Goal: Task Accomplishment & Management: Understand process/instructions

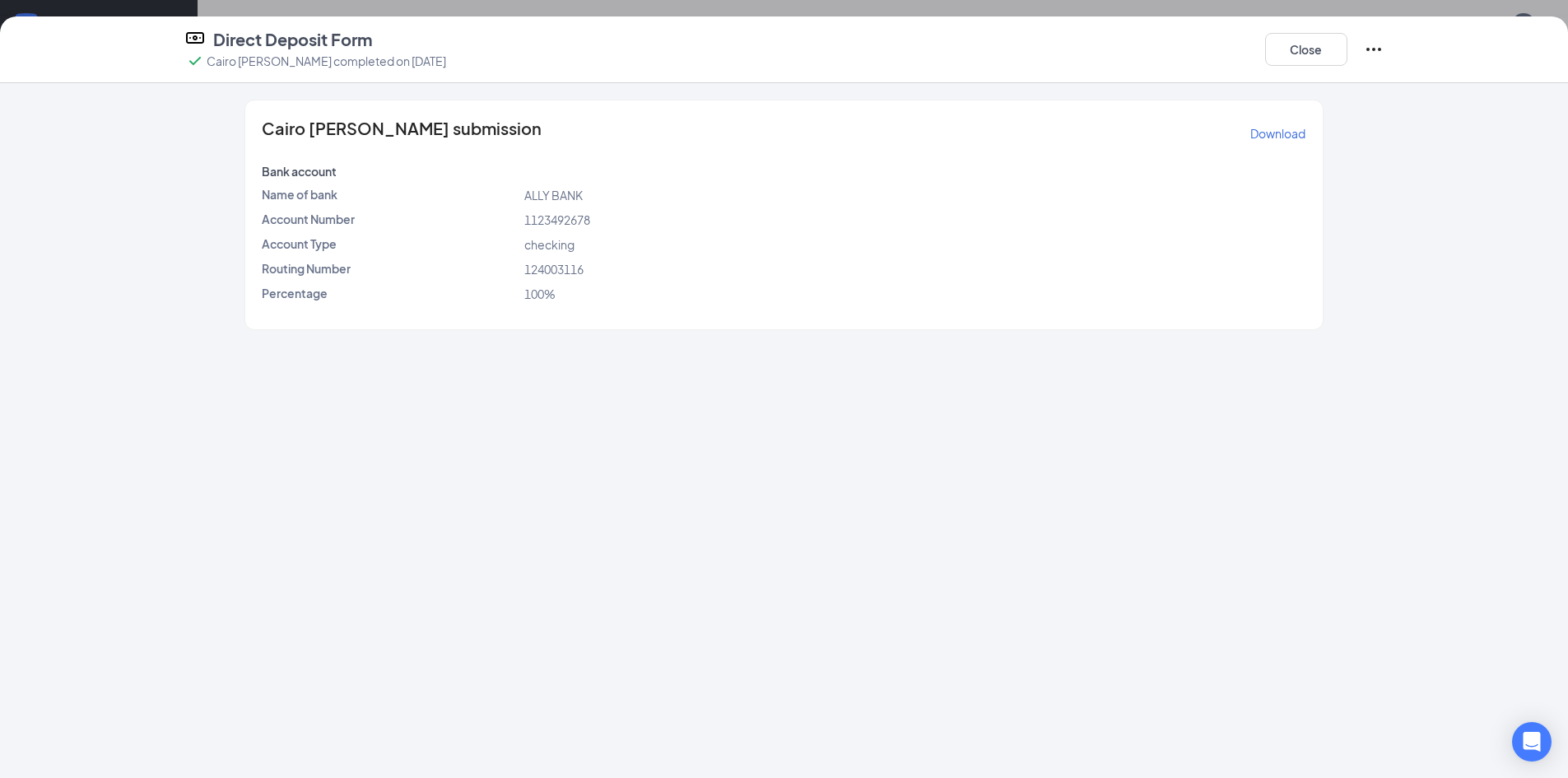
scroll to position [988, 0]
drag, startPoint x: 1339, startPoint y: 53, endPoint x: 1309, endPoint y: 58, distance: 30.4
click at [1338, 53] on button "Close" at bounding box center [1306, 49] width 82 height 32
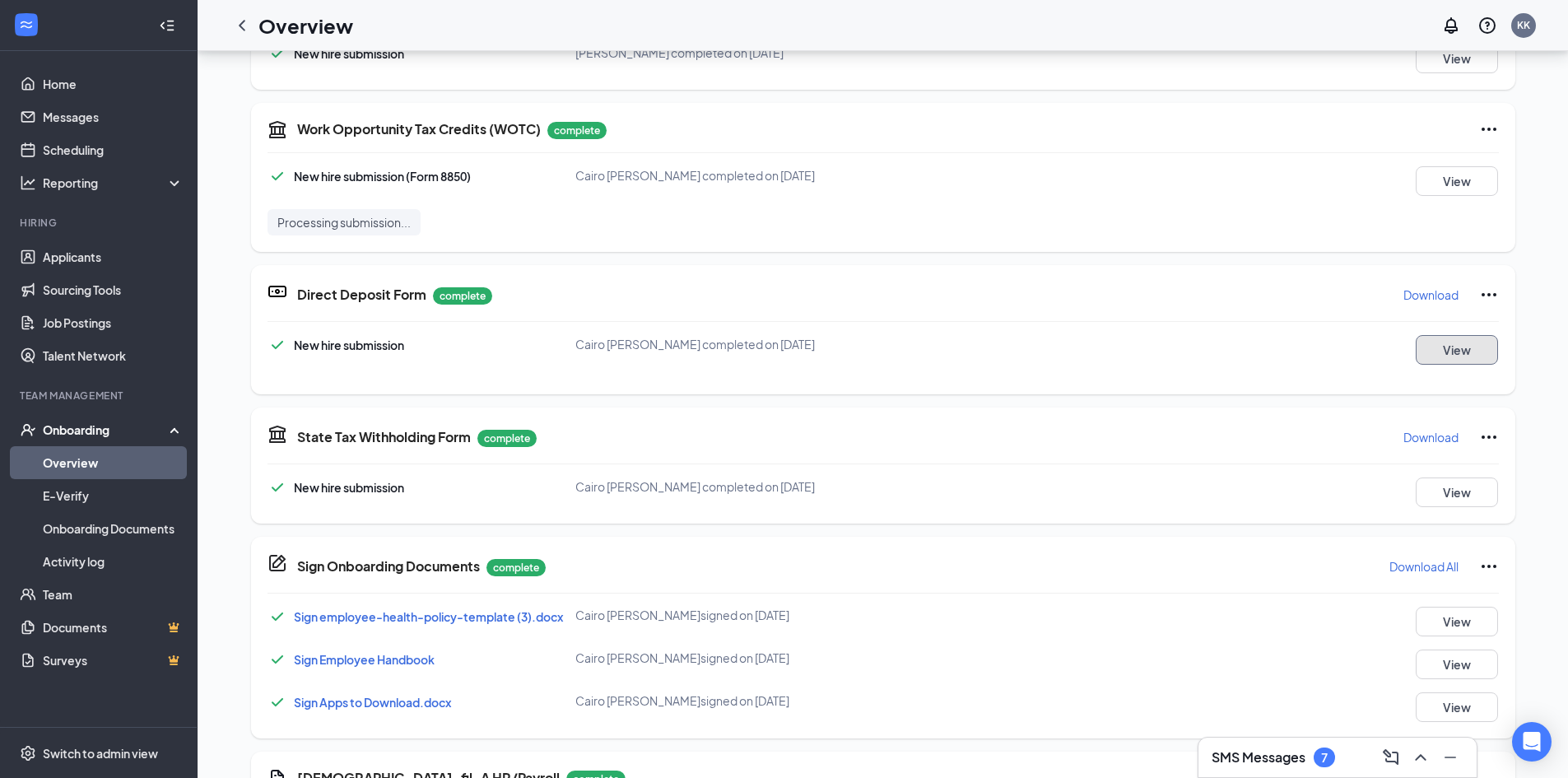
scroll to position [494, 0]
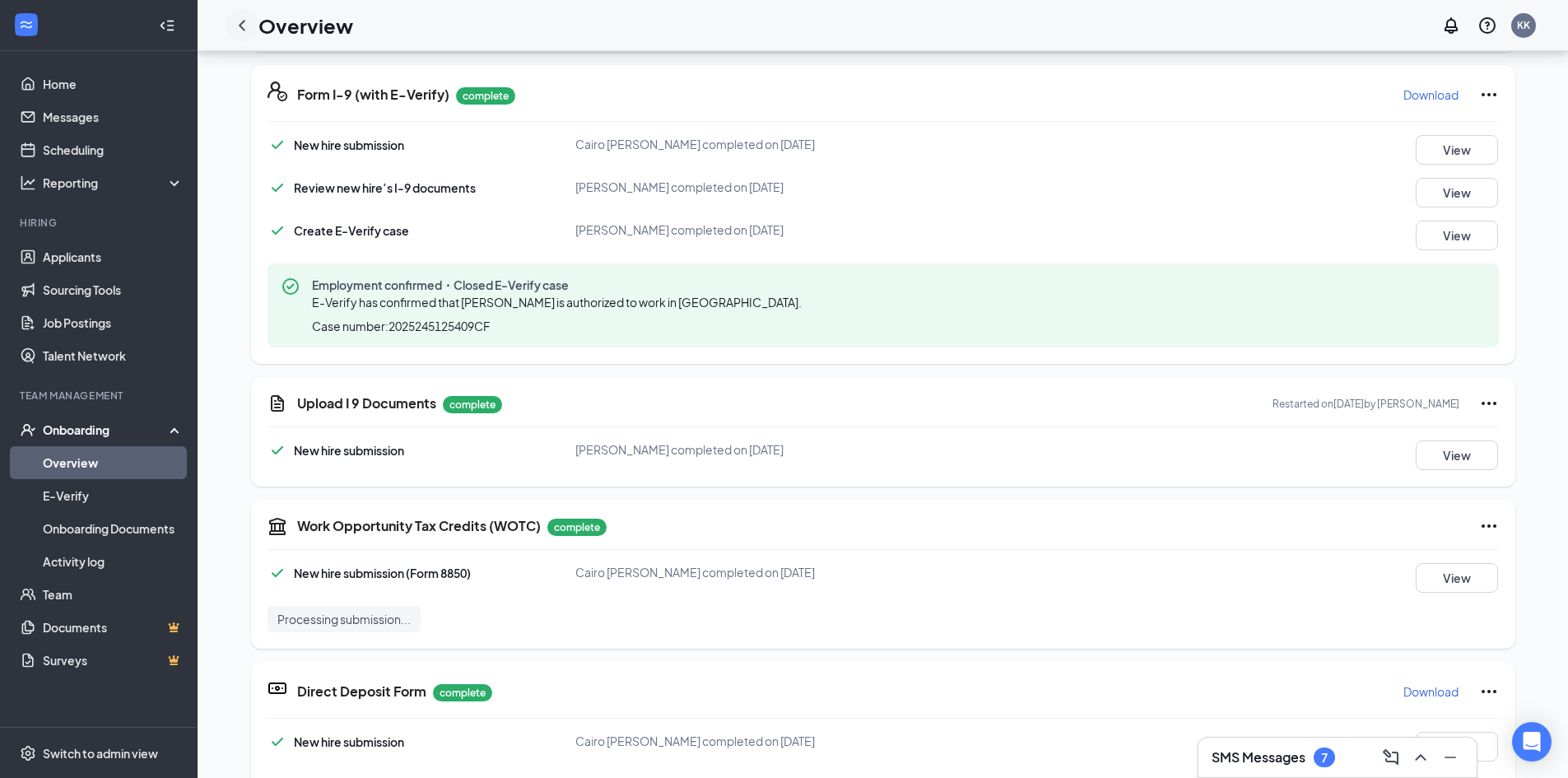
click at [240, 33] on icon "ChevronLeft" at bounding box center [241, 25] width 20 height 20
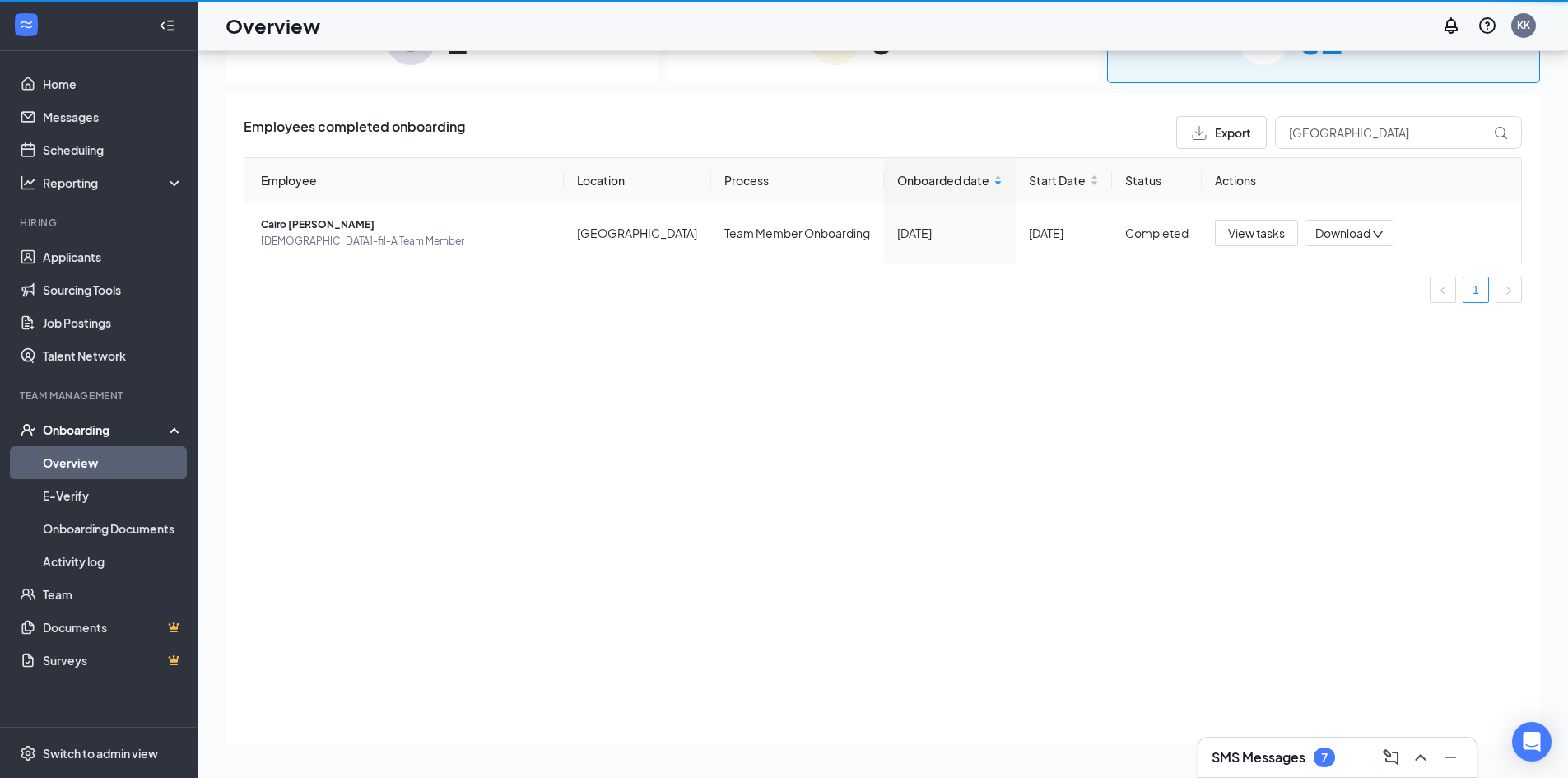
scroll to position [74, 0]
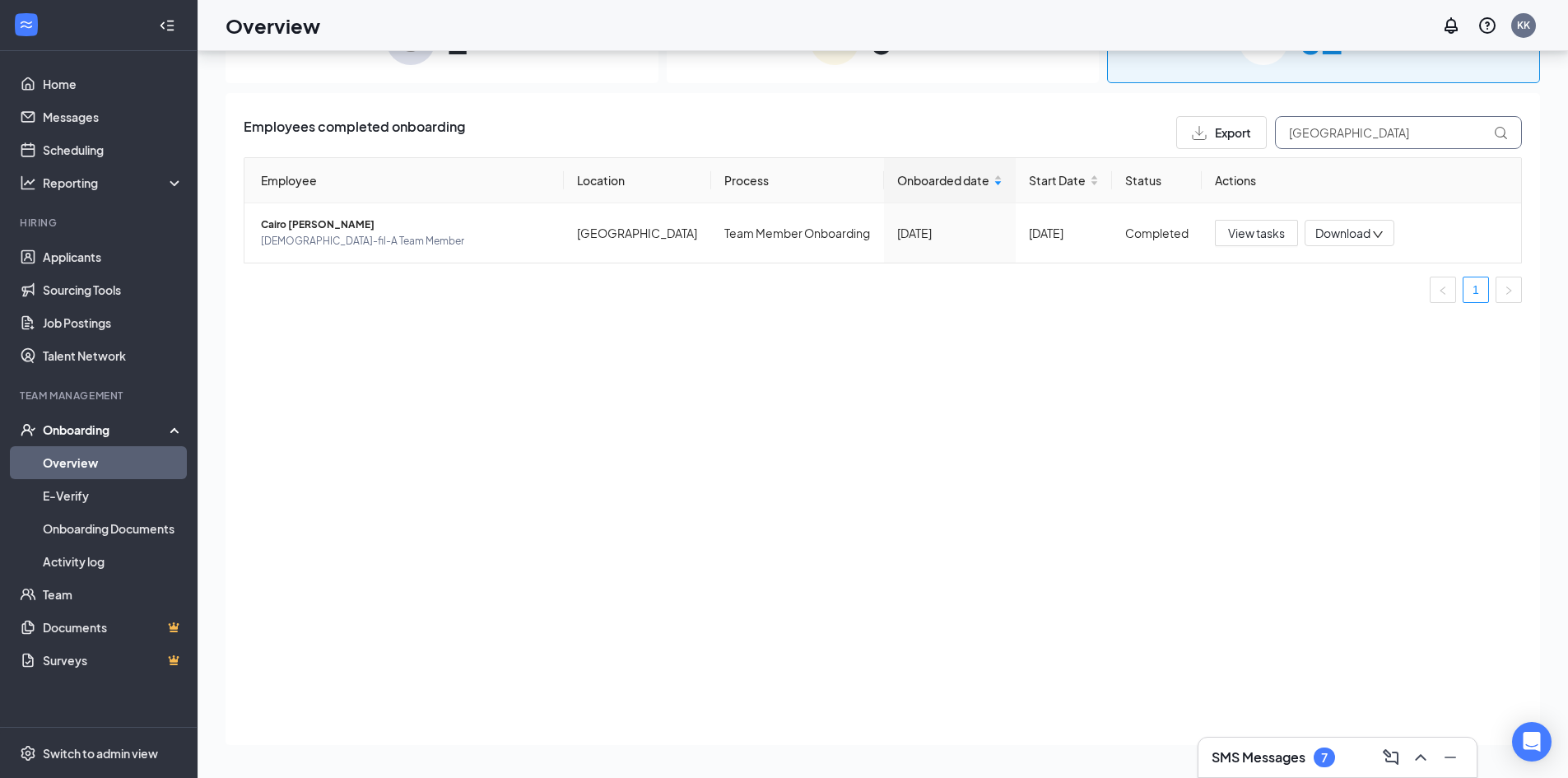
drag, startPoint x: 1338, startPoint y: 134, endPoint x: 1250, endPoint y: 143, distance: 88.5
click at [1250, 143] on div "Export cairo" at bounding box center [1348, 133] width 345 height 32
type input "h"
drag, startPoint x: 1328, startPoint y: 134, endPoint x: 1280, endPoint y: 131, distance: 48.1
click at [1280, 131] on input "[PERSON_NAME]" at bounding box center [1398, 133] width 247 height 32
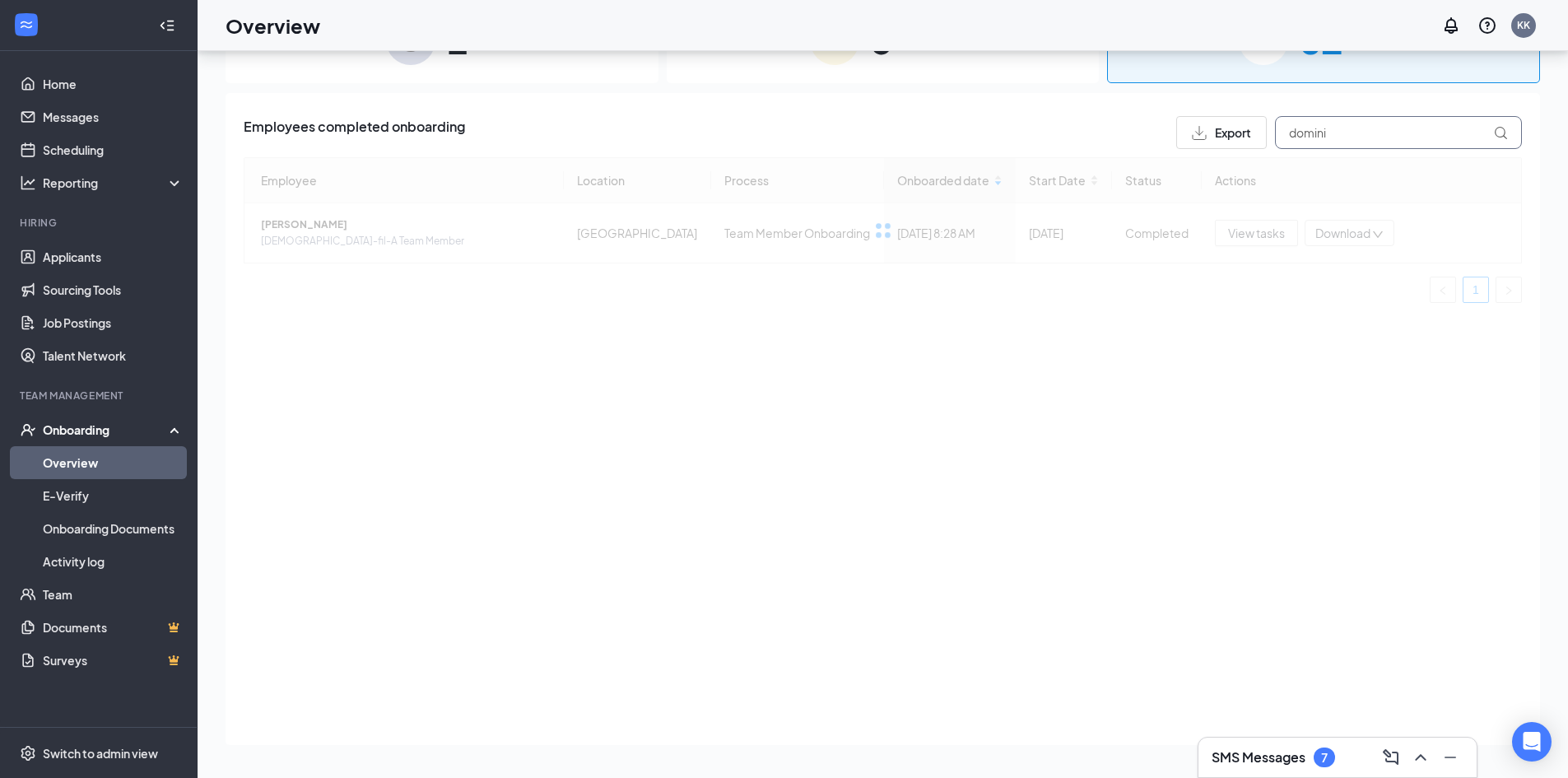
type input "domini"
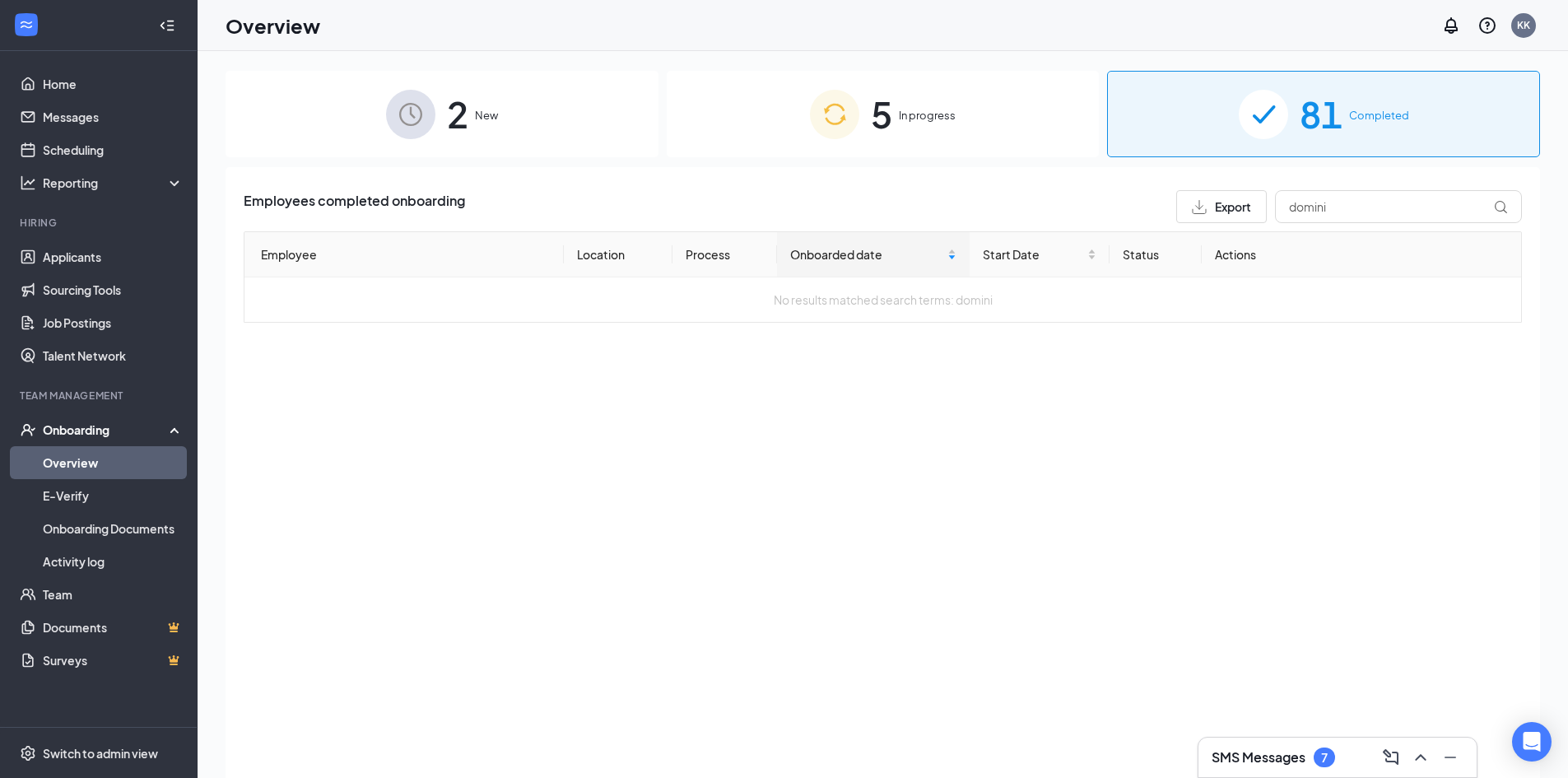
click at [893, 128] on div "5 In progress" at bounding box center [883, 114] width 433 height 87
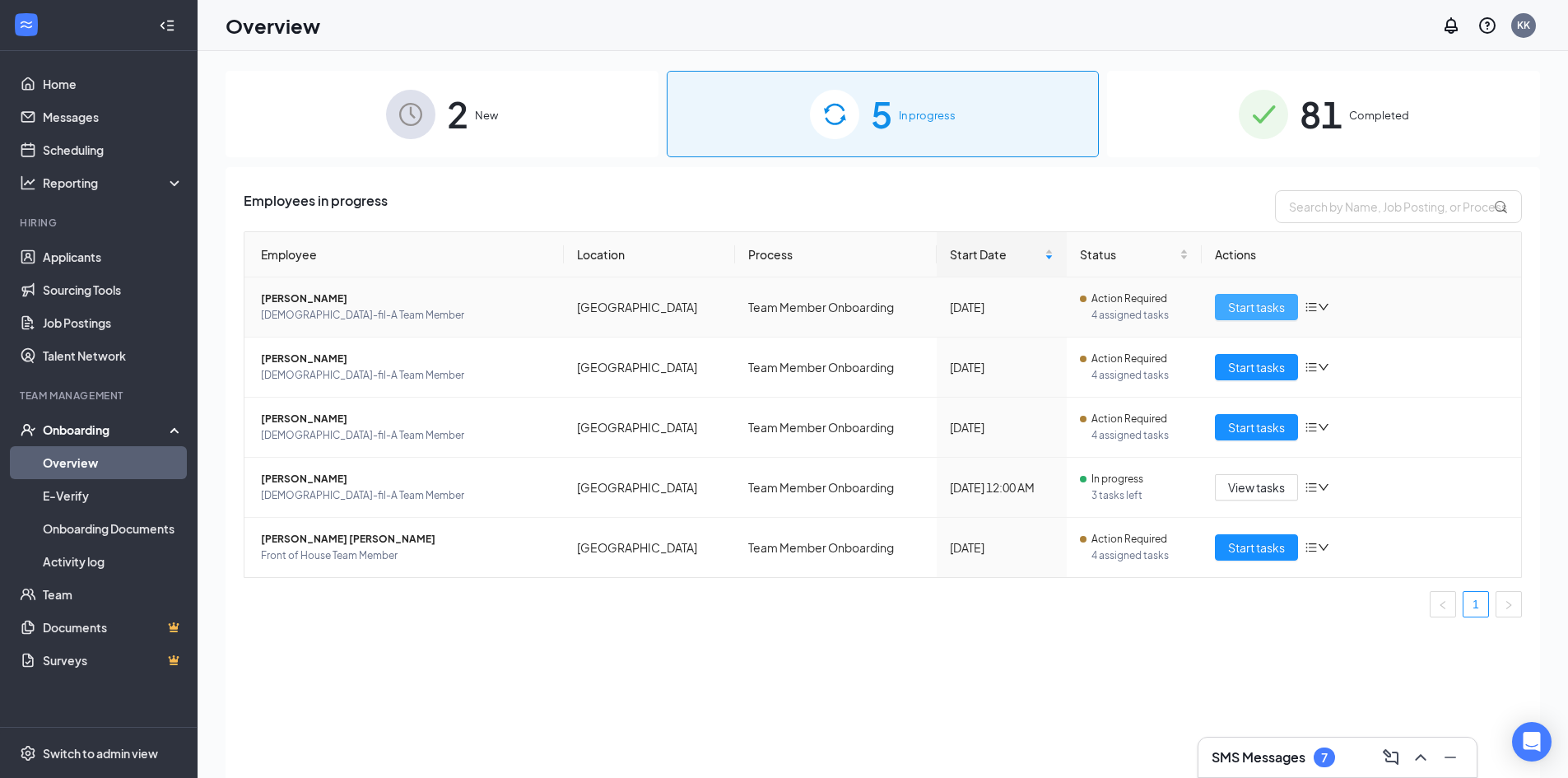
click at [1276, 307] on span "Start tasks" at bounding box center [1257, 306] width 57 height 18
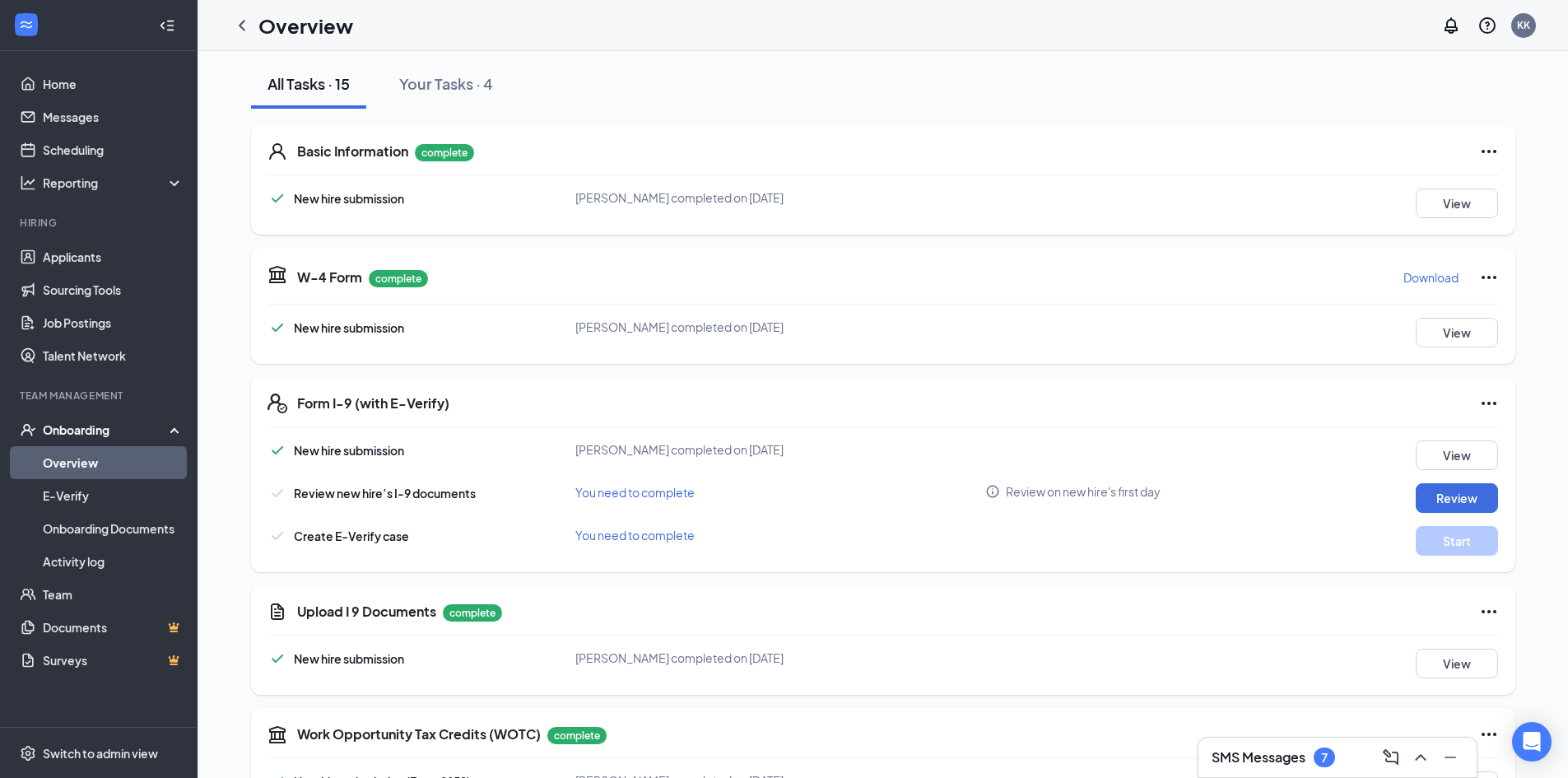
scroll to position [247, 0]
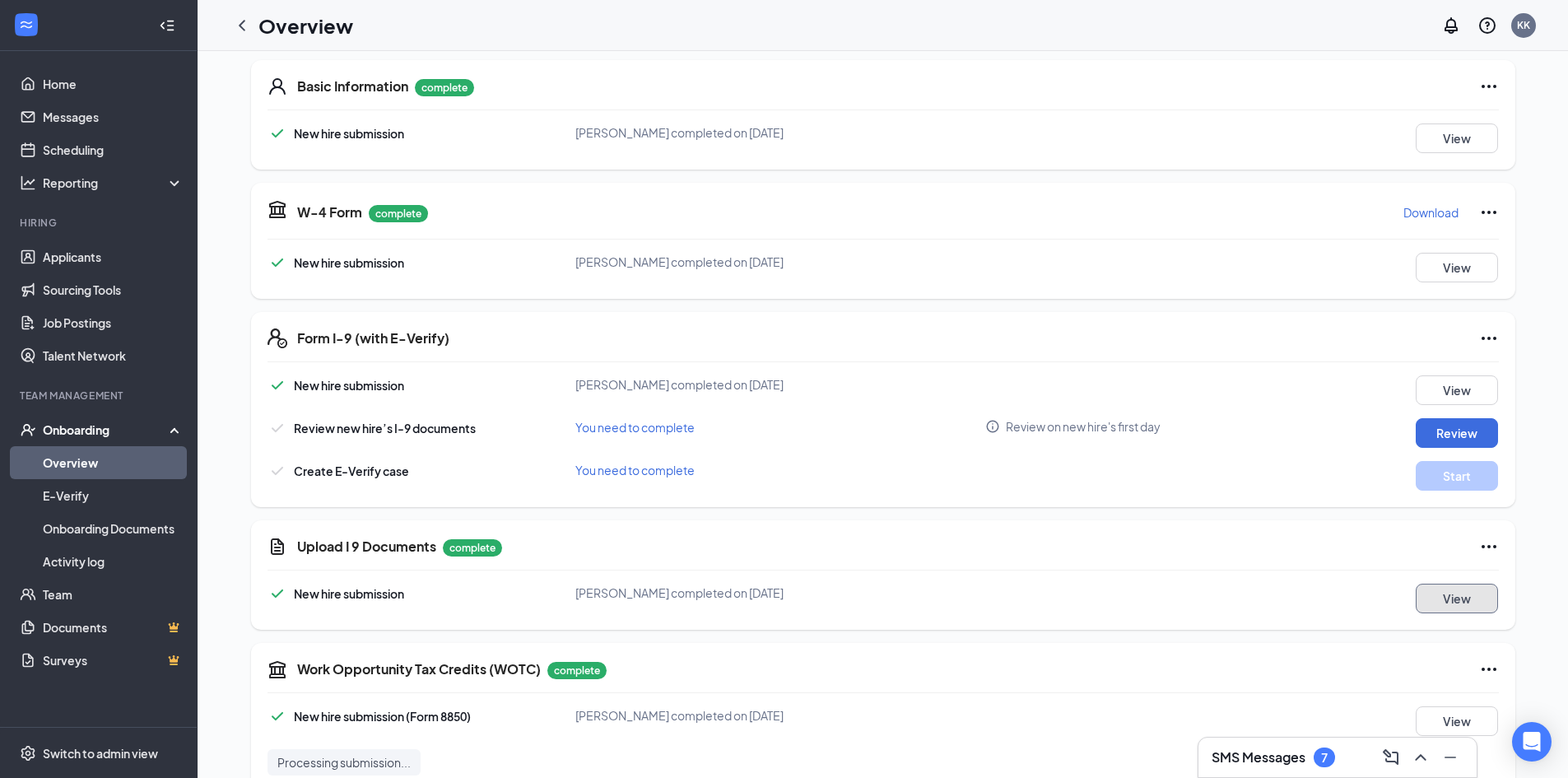
click at [1463, 591] on button "View" at bounding box center [1456, 598] width 82 height 30
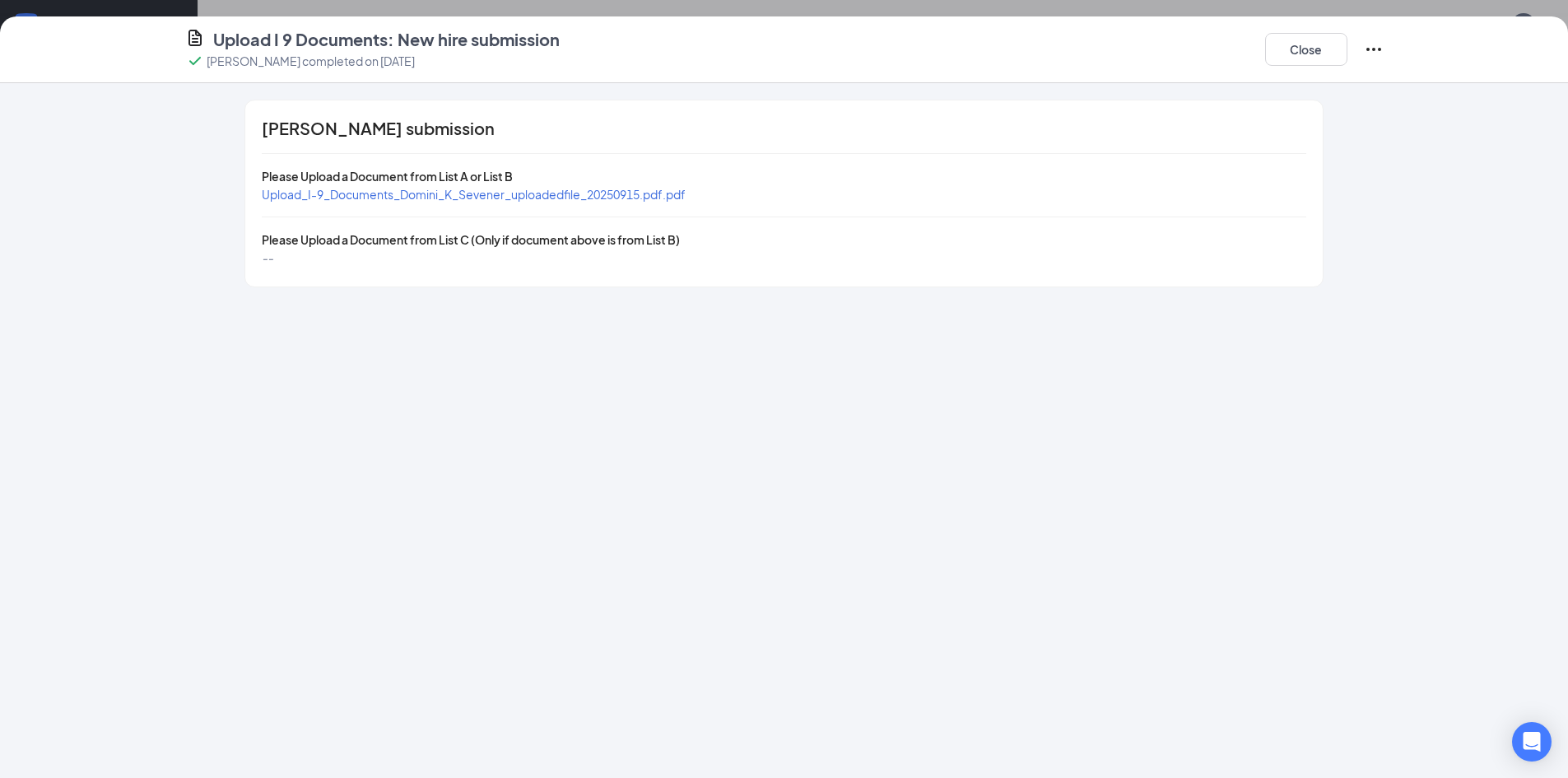
click at [515, 194] on span "Upload_I-9_Documents_Domini_K_Sevener_uploadedfile_20250915.pdf.pdf" at bounding box center [473, 195] width 424 height 15
click at [1306, 42] on button "Close" at bounding box center [1306, 49] width 82 height 32
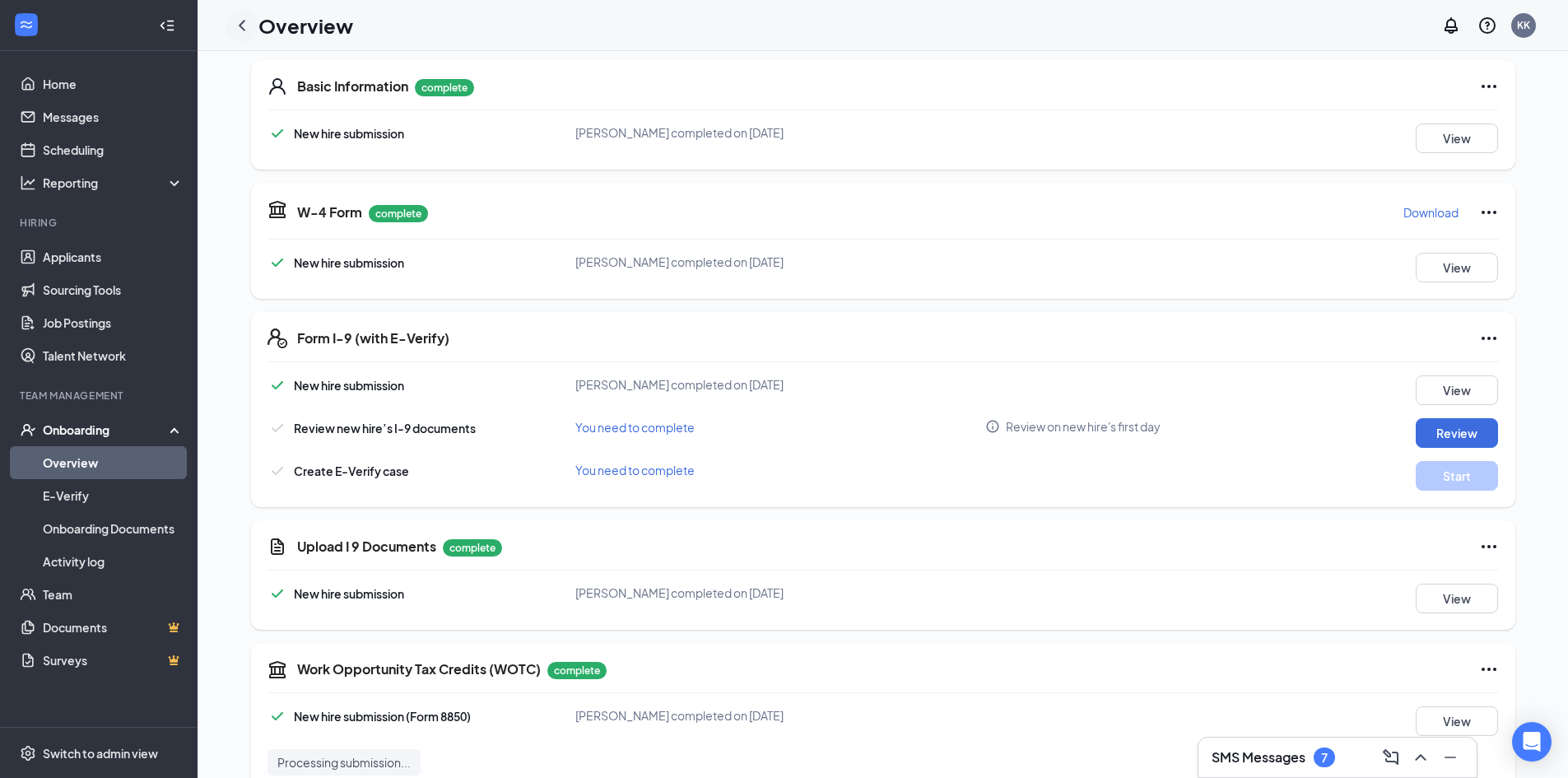
click at [243, 24] on icon "ChevronLeft" at bounding box center [241, 25] width 20 height 20
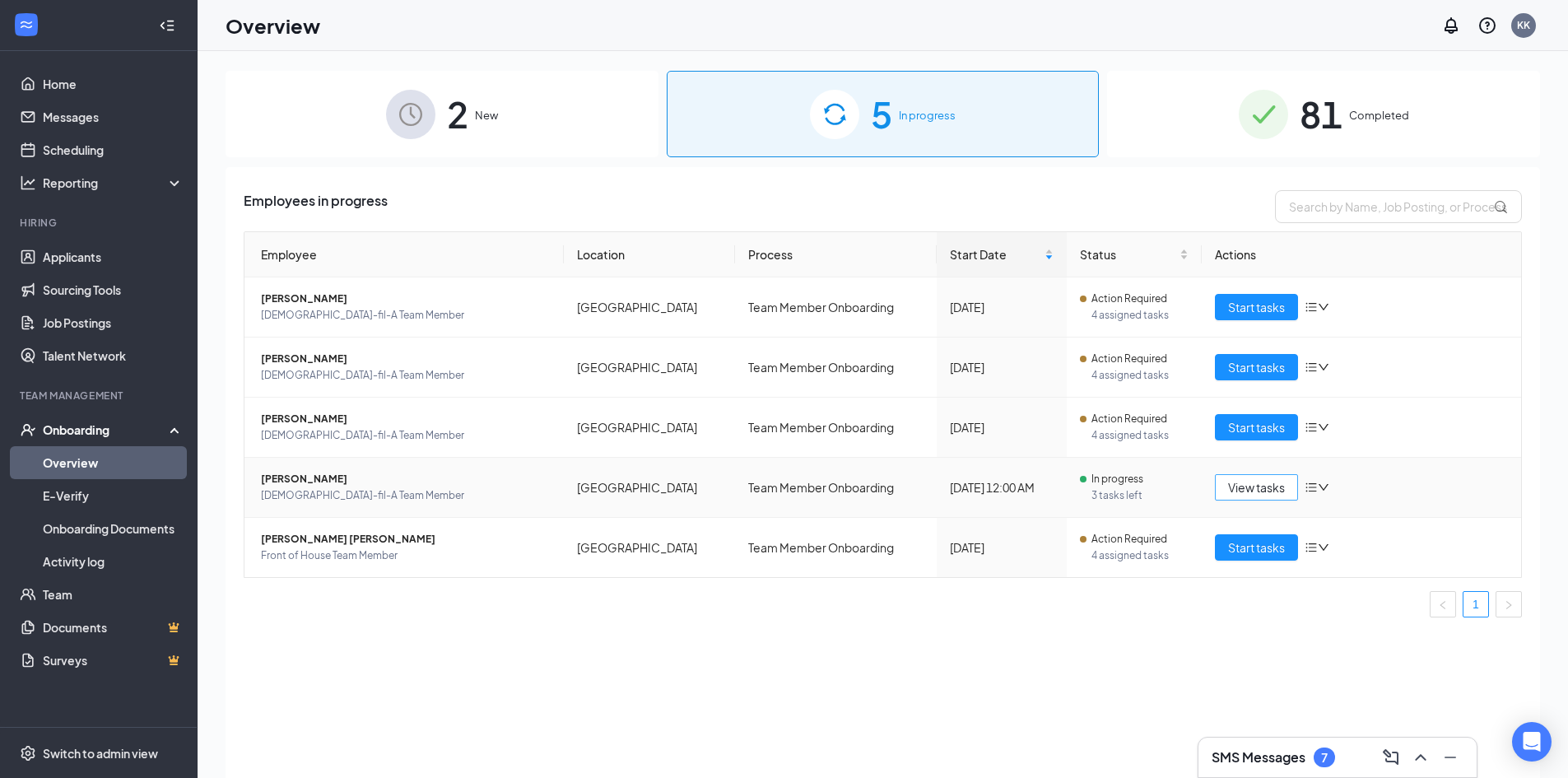
click at [1223, 489] on button "View tasks" at bounding box center [1256, 488] width 83 height 27
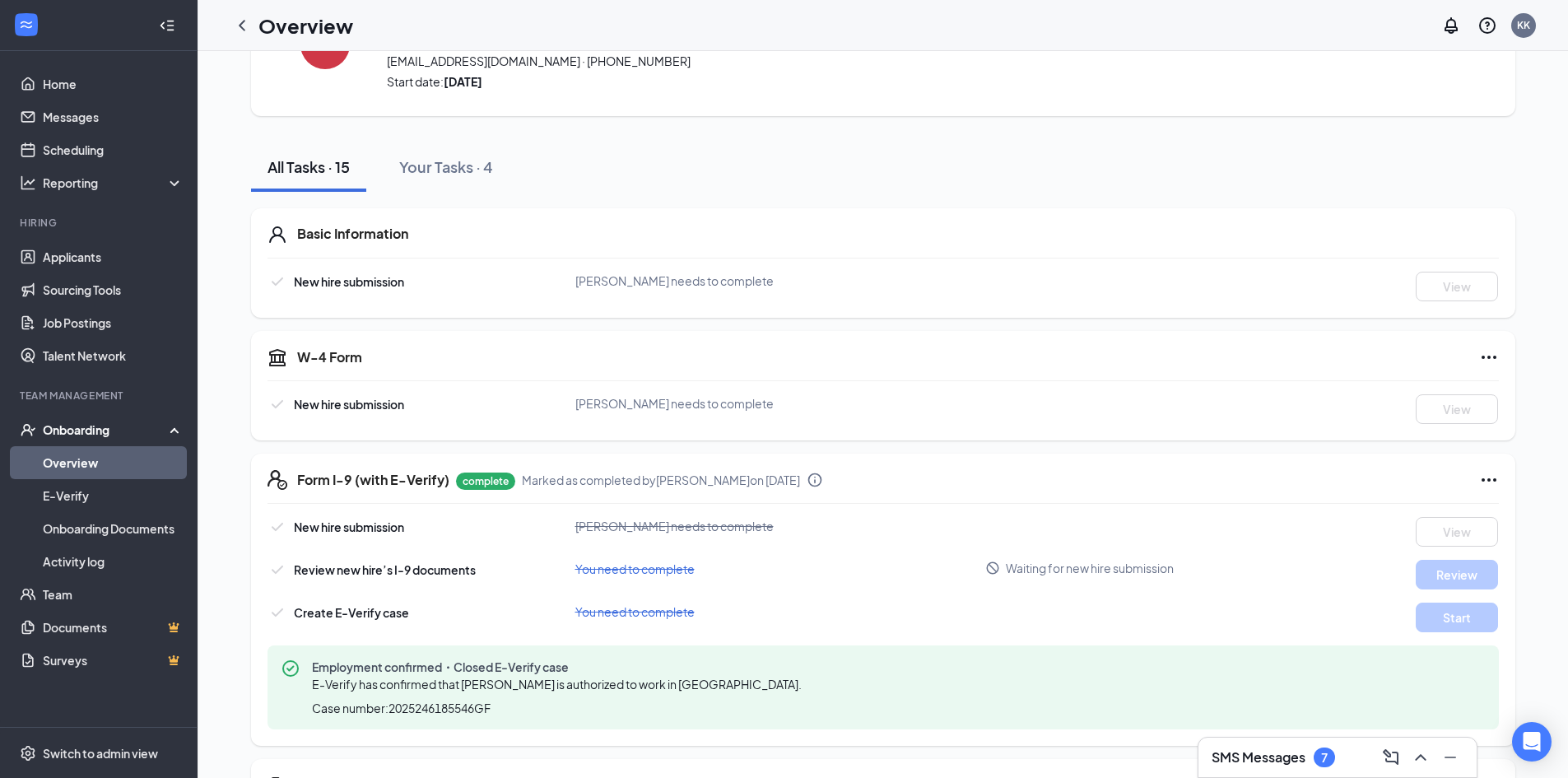
scroll to position [68, 0]
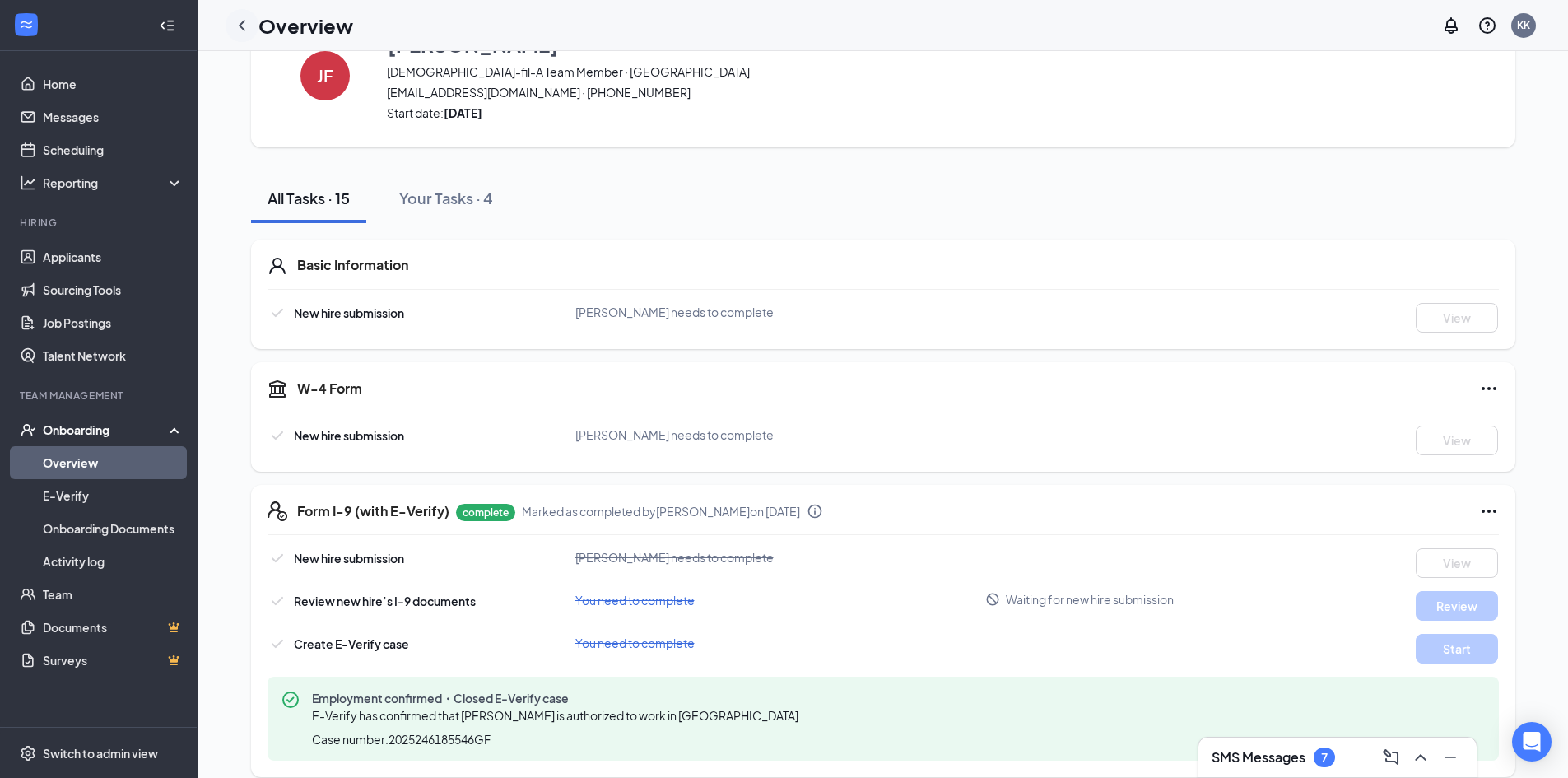
click at [253, 29] on div at bounding box center [241, 25] width 32 height 32
click at [243, 28] on icon "ChevronLeft" at bounding box center [241, 25] width 7 height 11
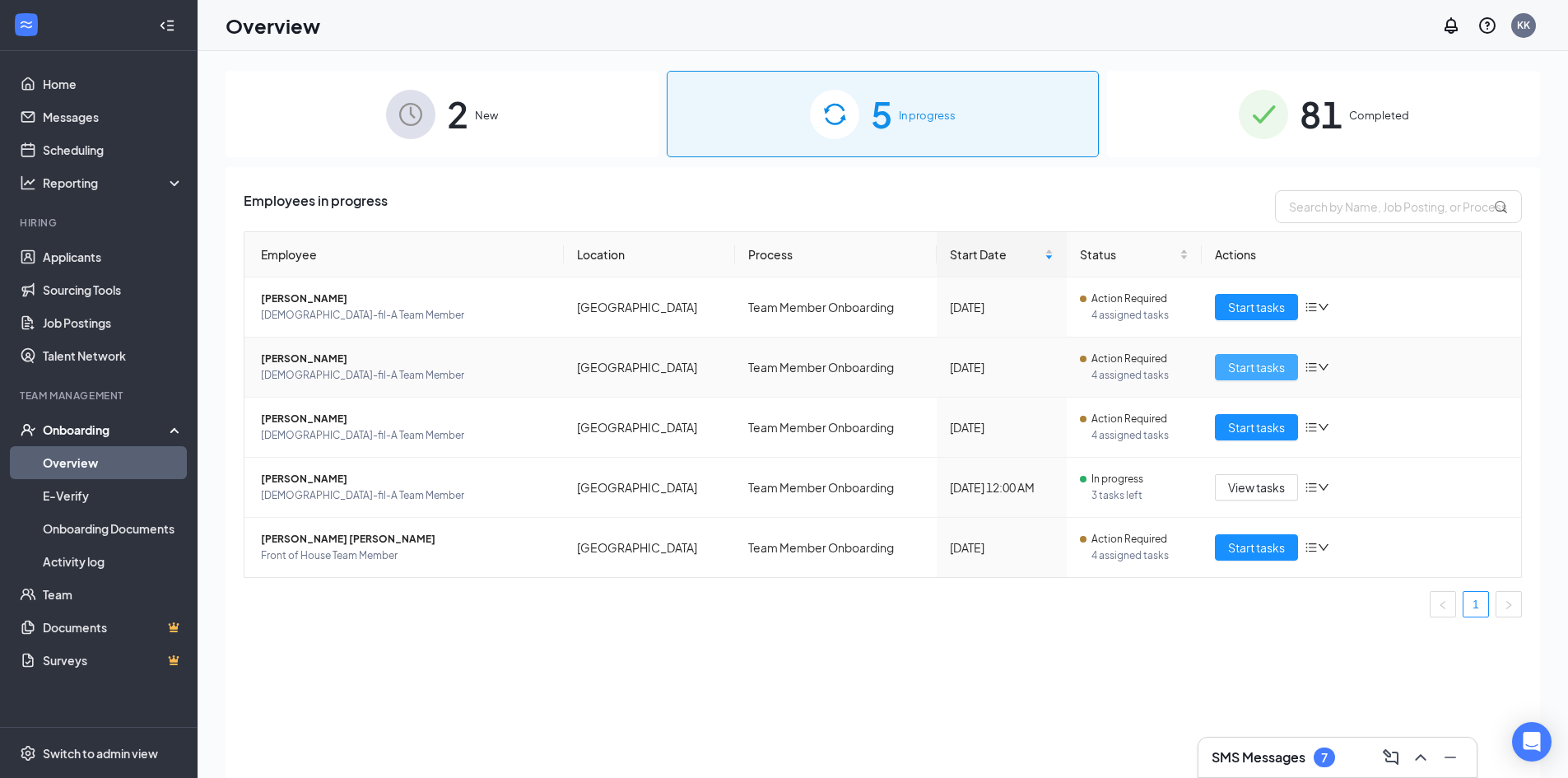
click at [1232, 365] on span "Start tasks" at bounding box center [1257, 367] width 57 height 18
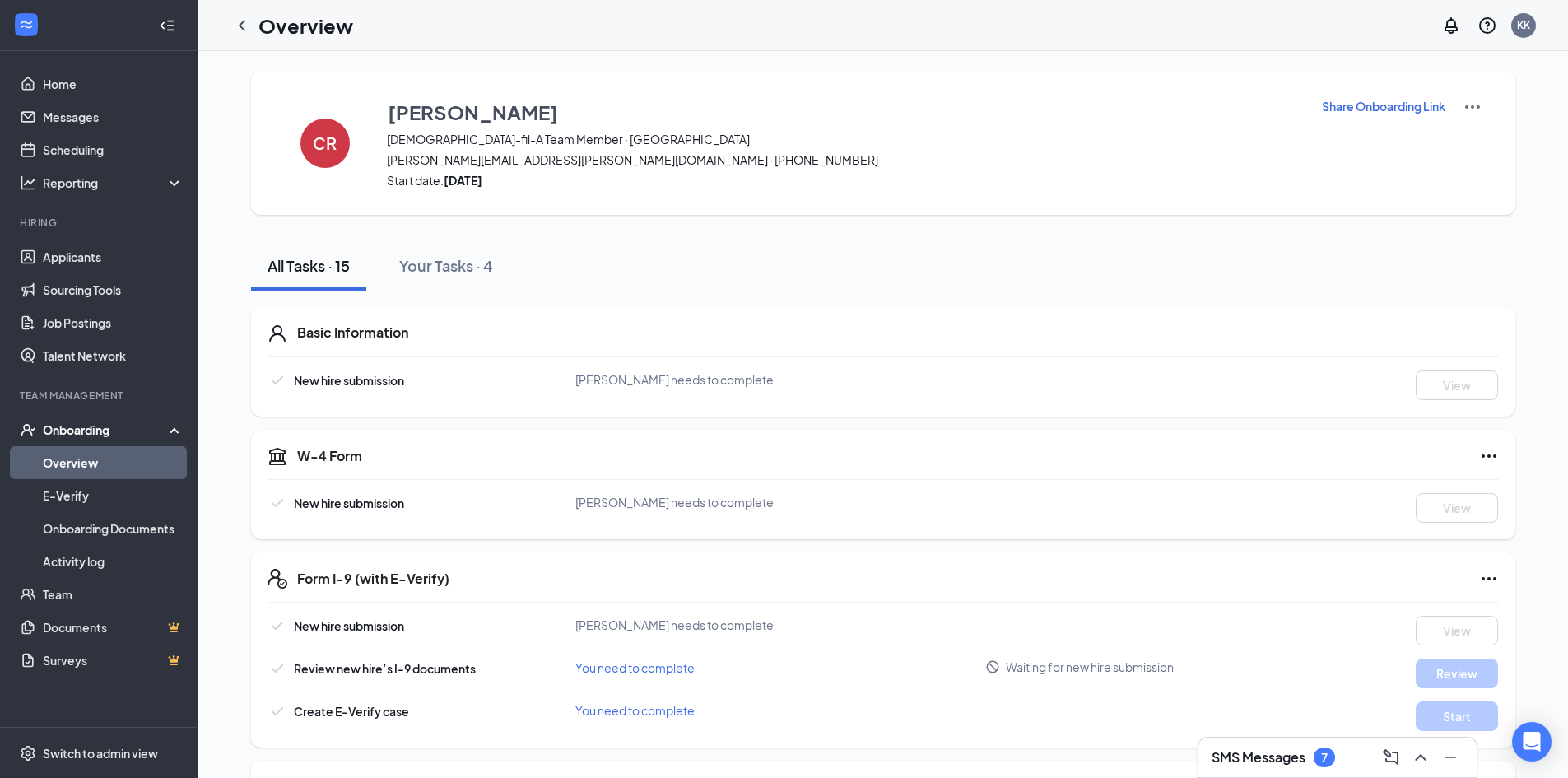
click at [239, 27] on icon "ChevronLeft" at bounding box center [241, 25] width 20 height 20
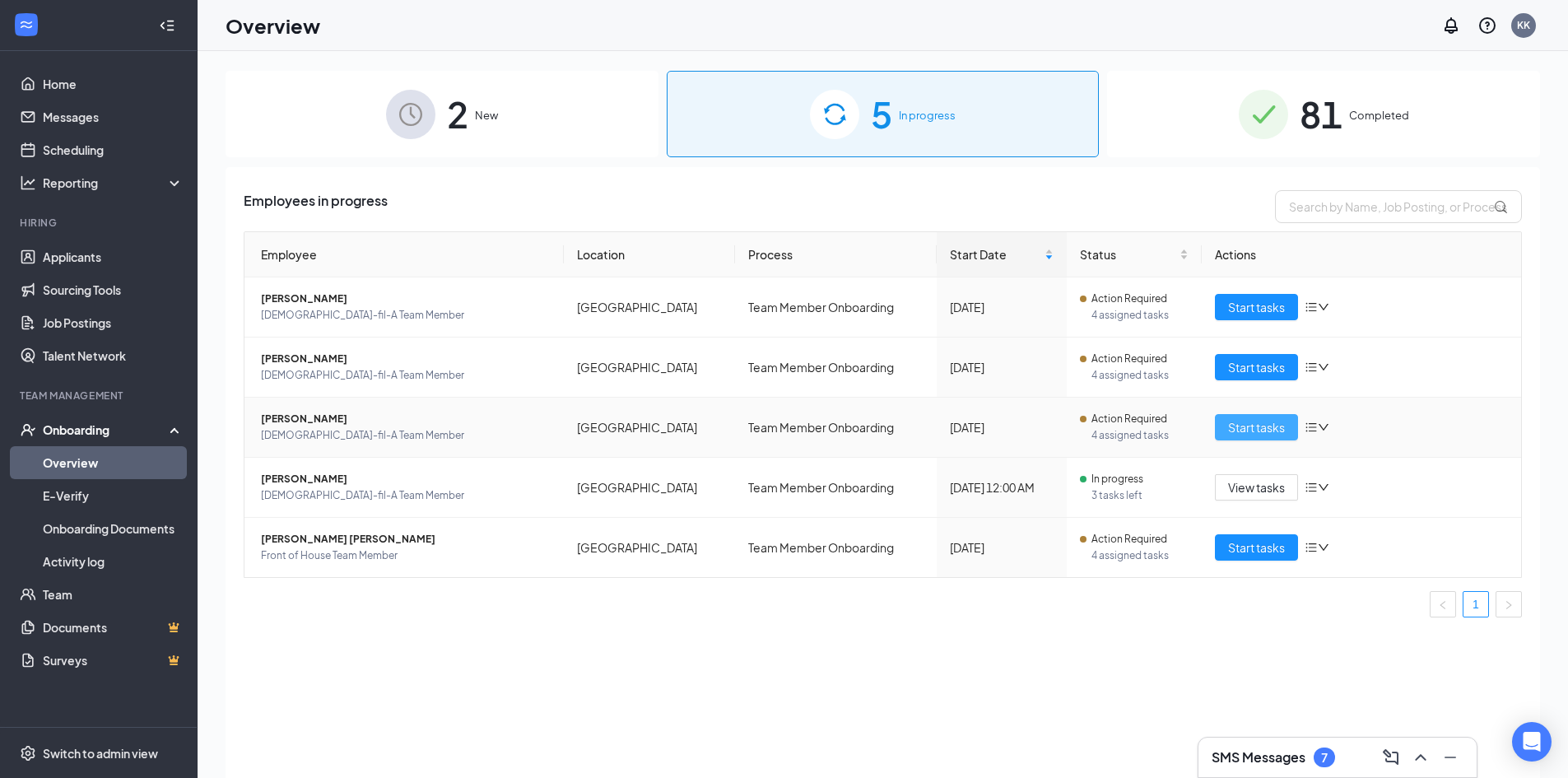
click at [1246, 430] on span "Start tasks" at bounding box center [1257, 427] width 57 height 18
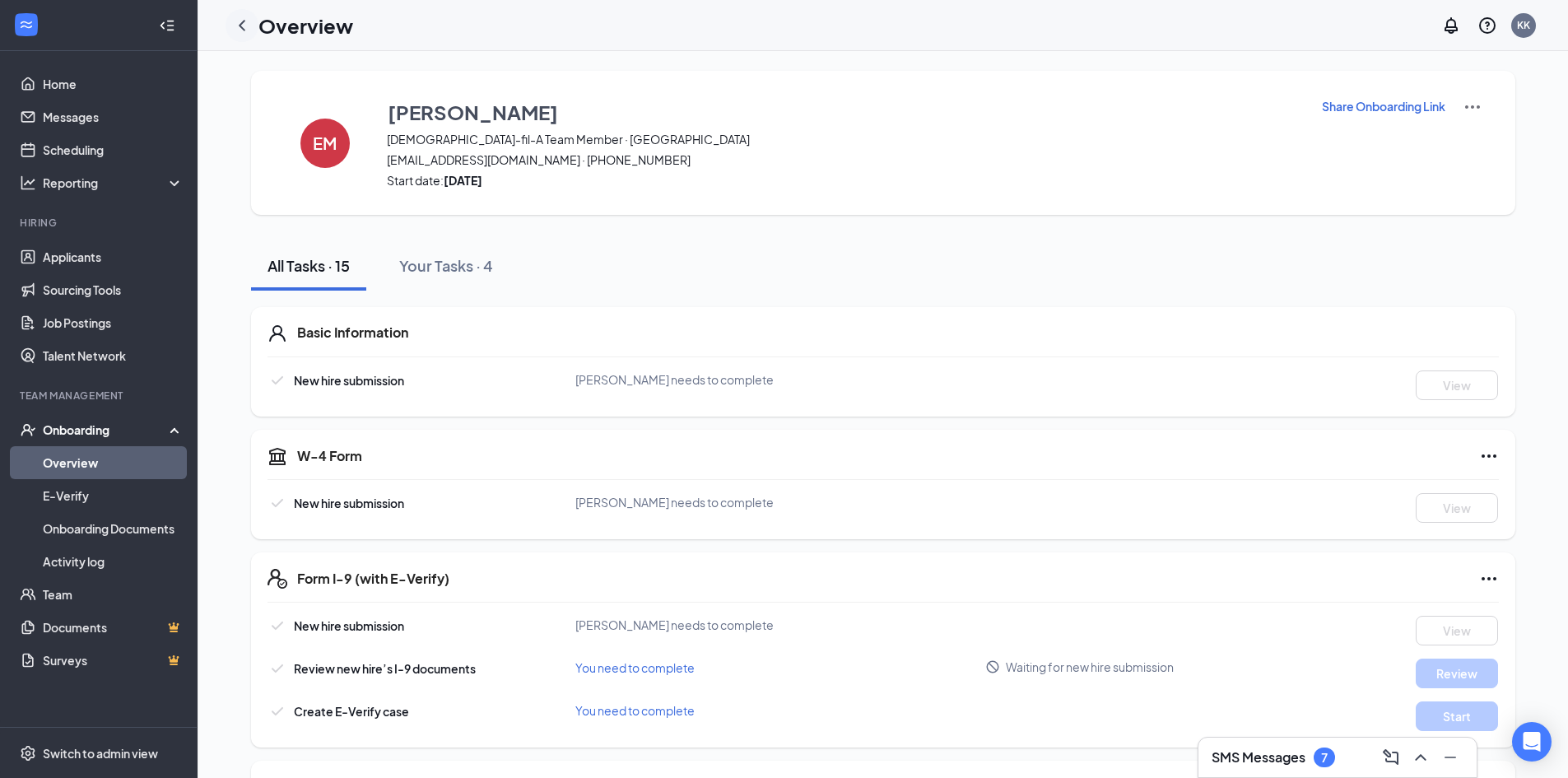
click at [240, 23] on icon "ChevronLeft" at bounding box center [241, 25] width 20 height 20
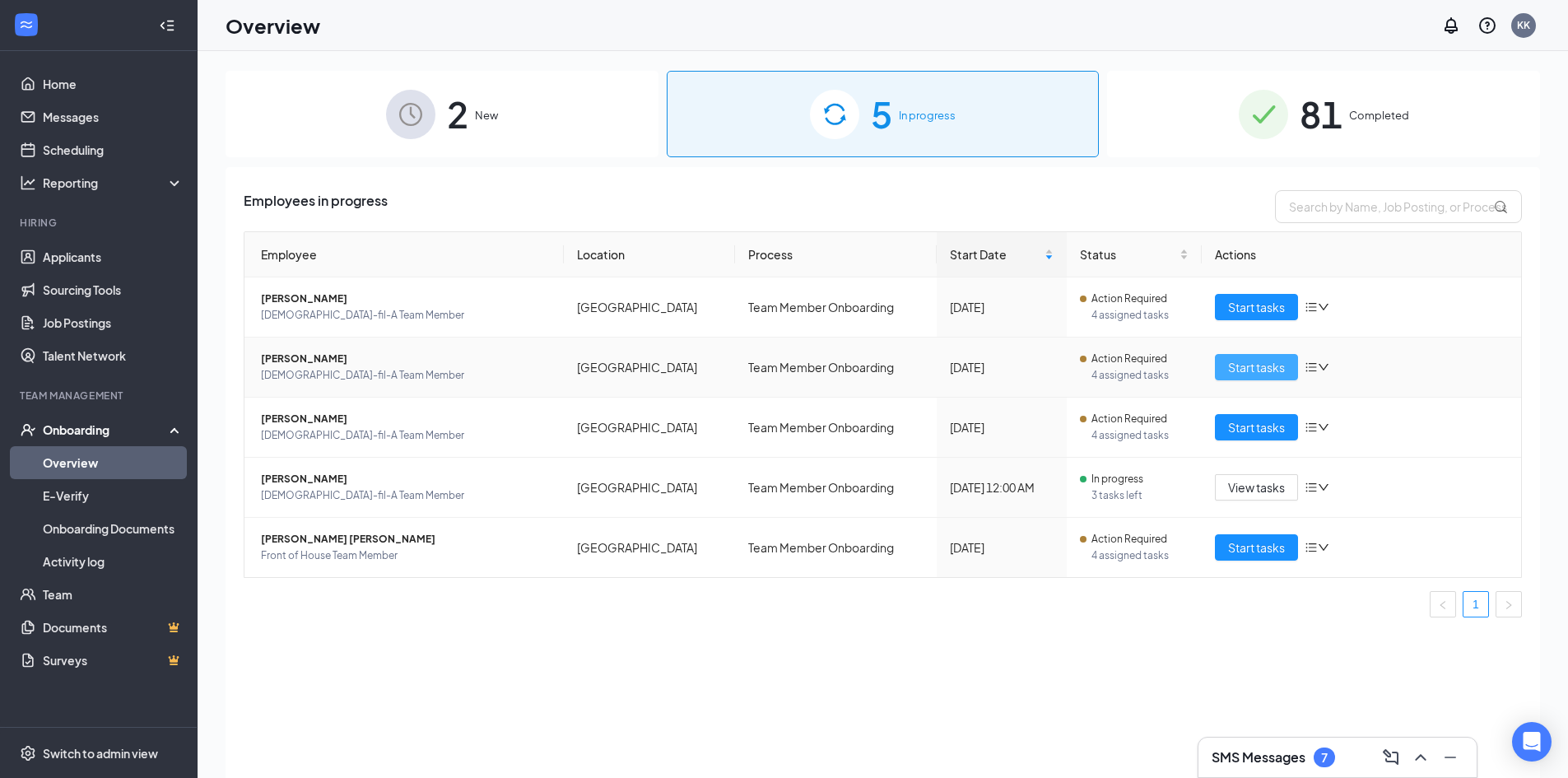
click at [1259, 368] on span "Start tasks" at bounding box center [1257, 367] width 57 height 18
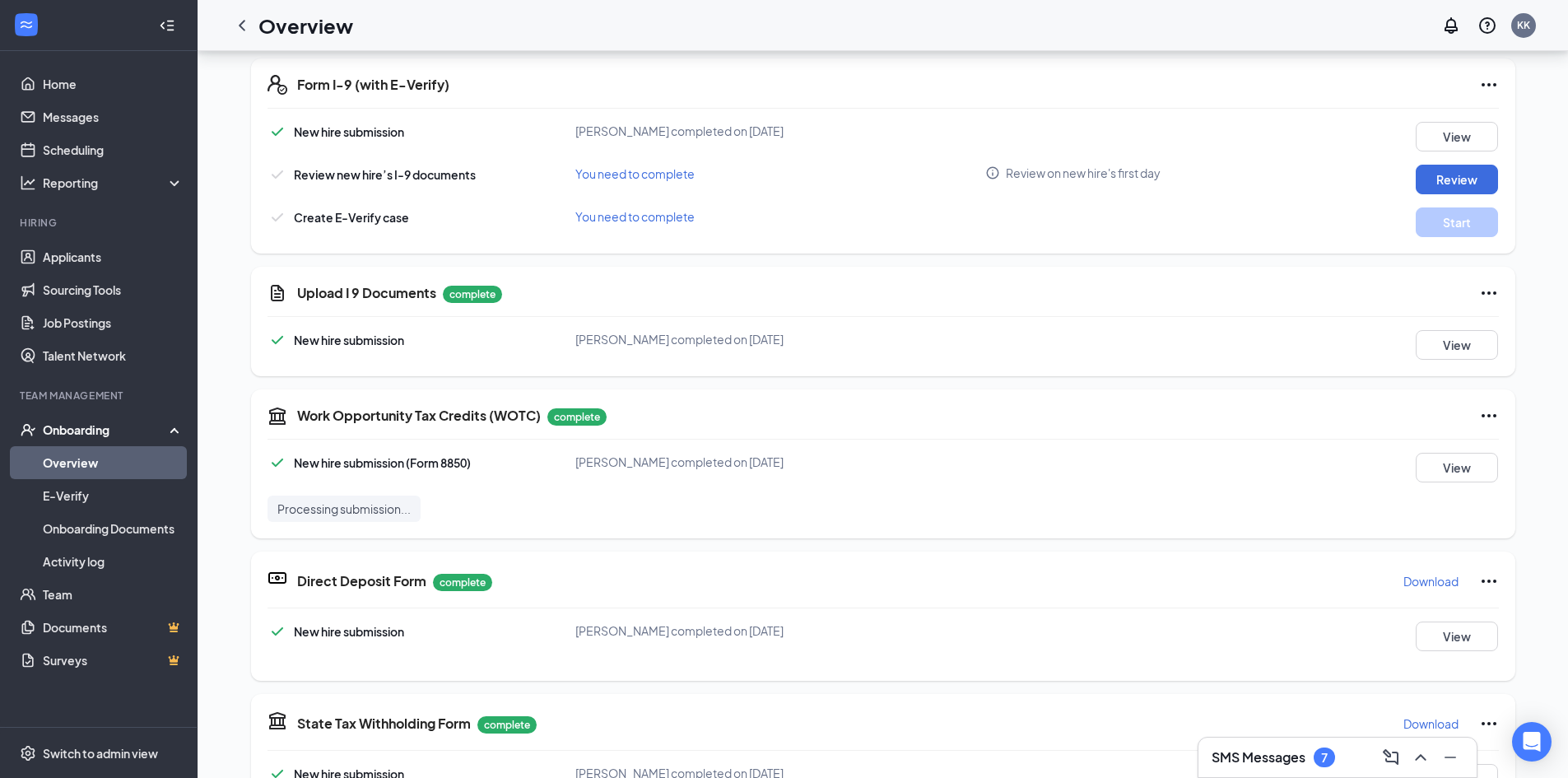
scroll to position [494, 0]
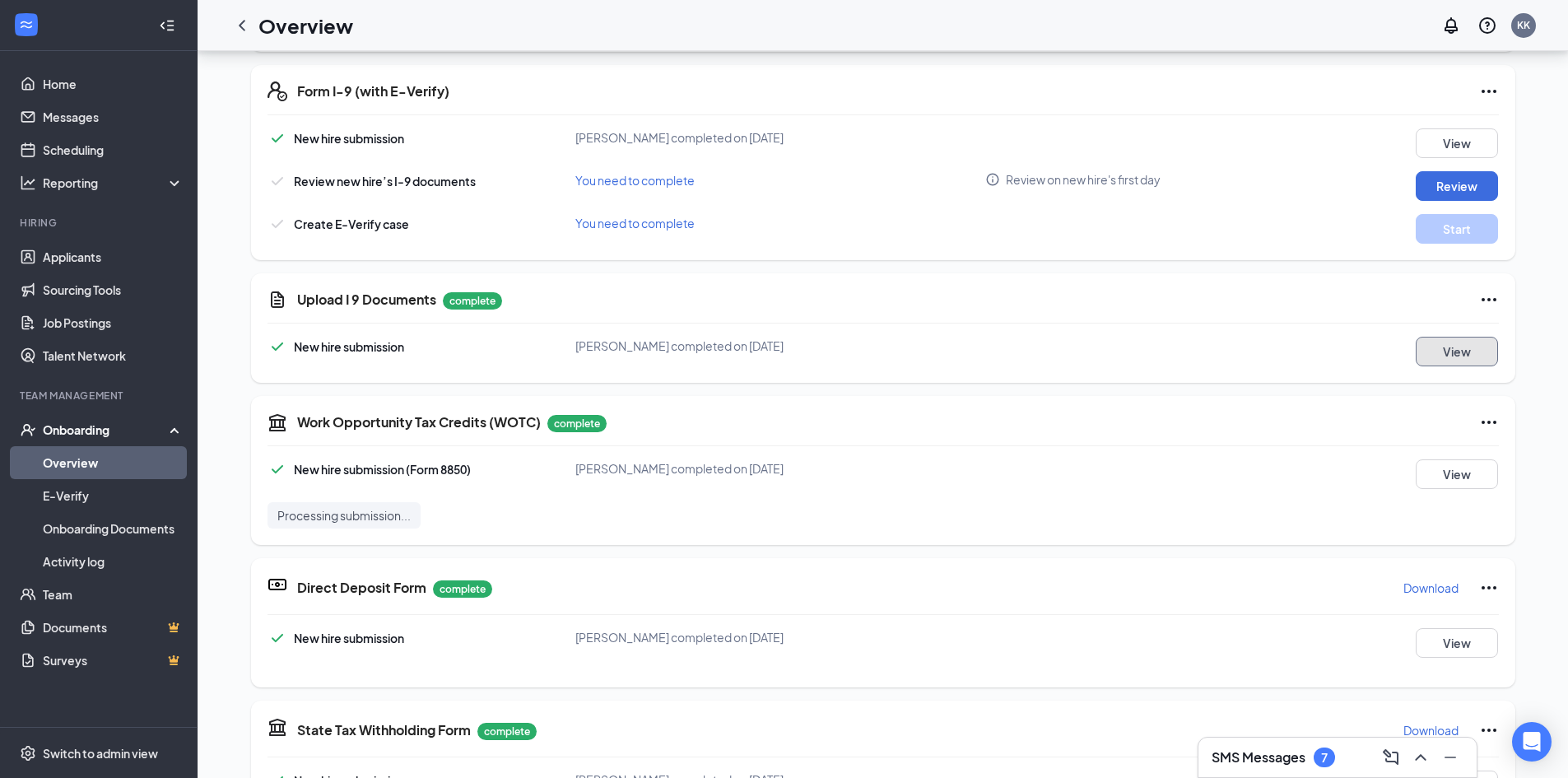
click at [1461, 352] on button "View" at bounding box center [1456, 351] width 82 height 30
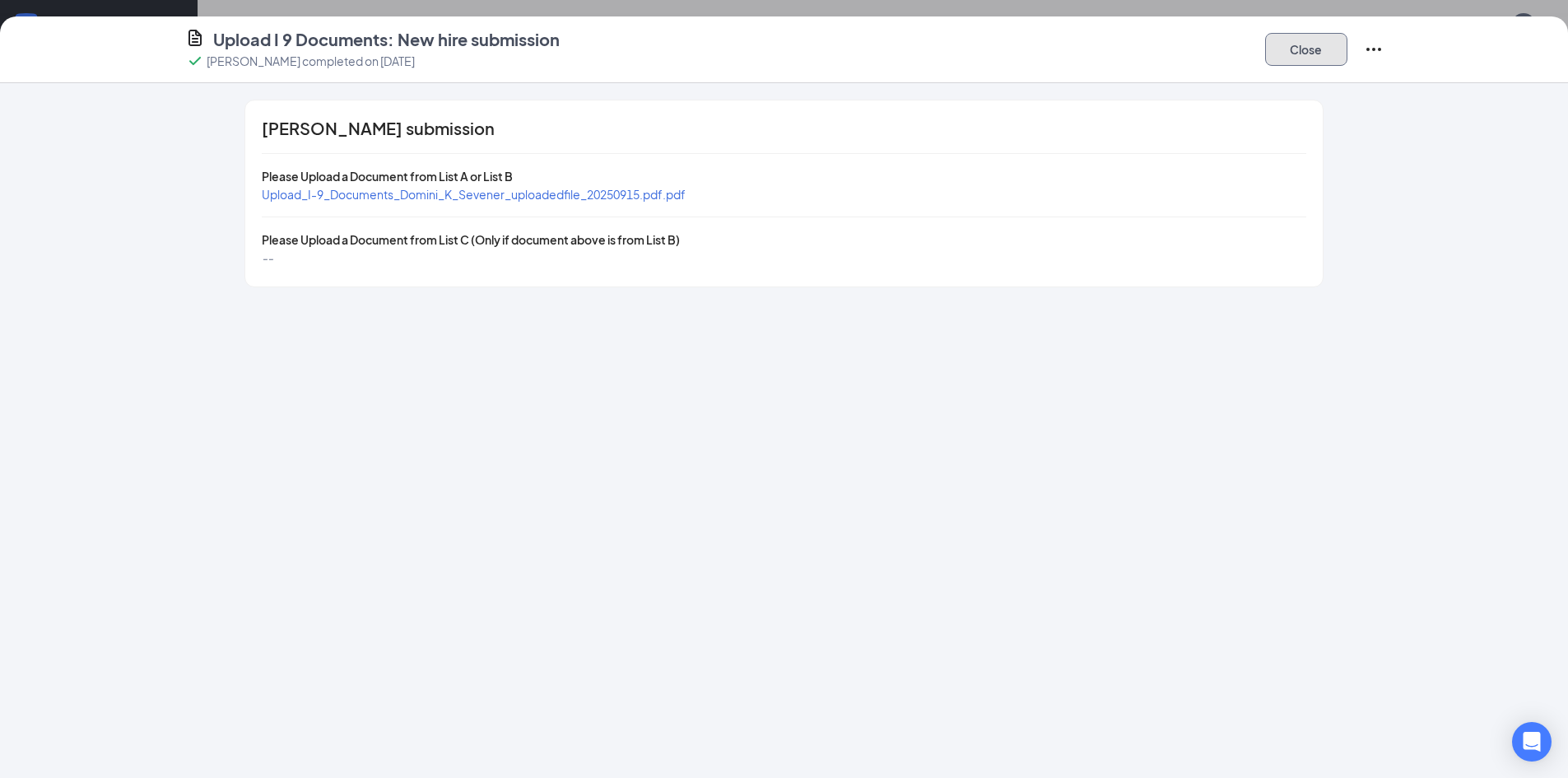
click at [1296, 46] on button "Close" at bounding box center [1306, 49] width 82 height 32
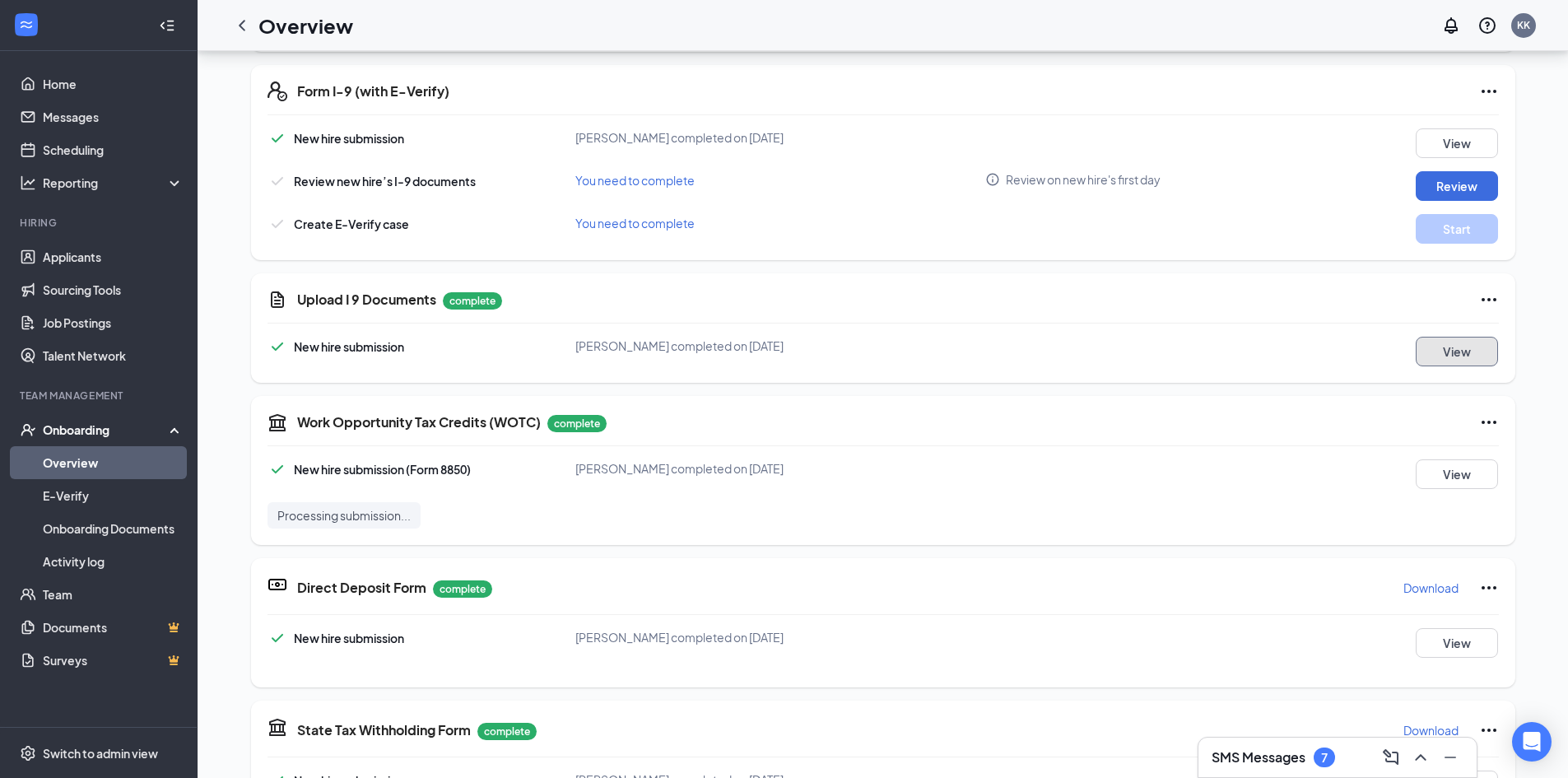
scroll to position [0, 0]
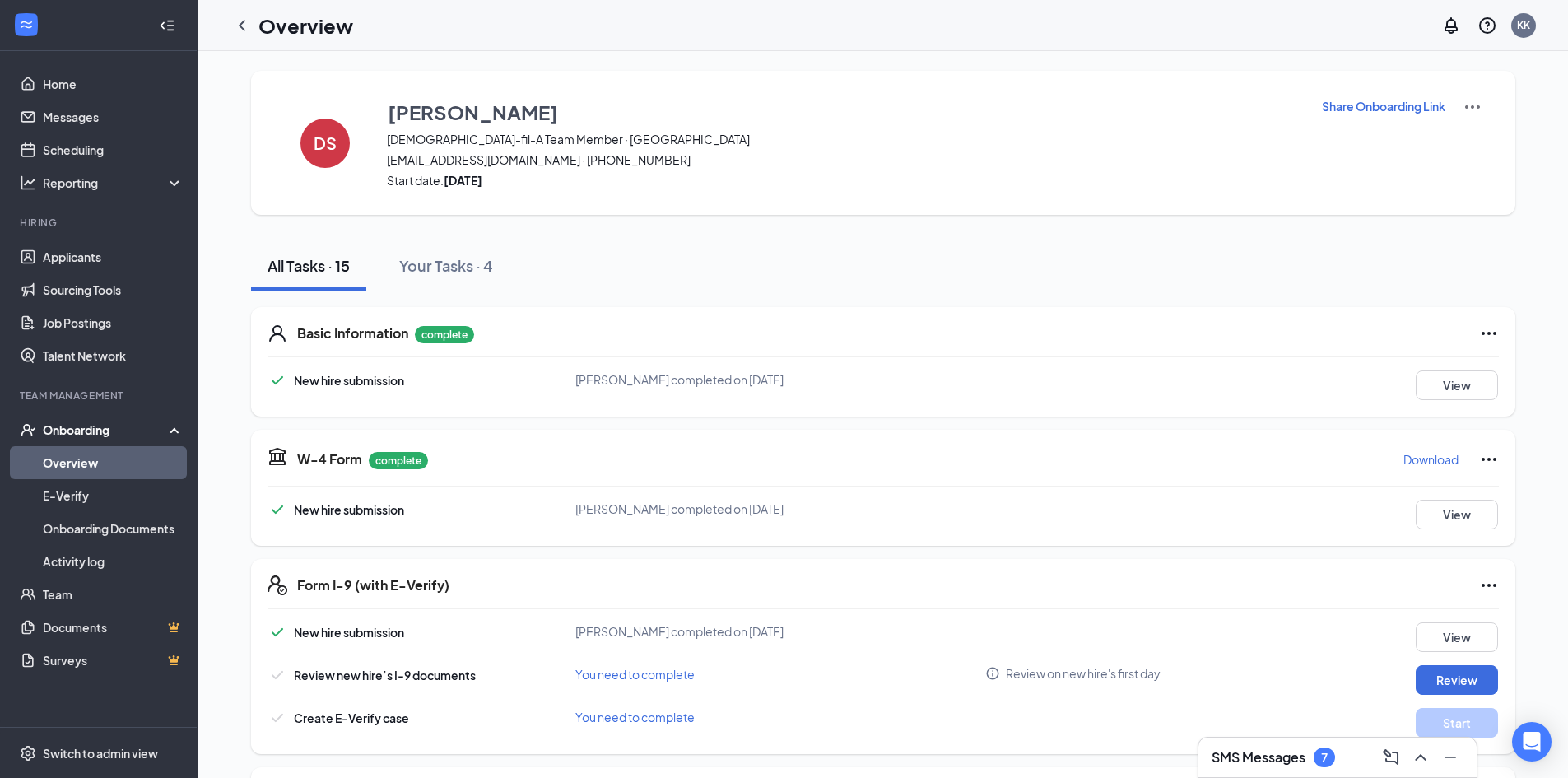
click at [1382, 111] on p "Share Onboarding Link" at bounding box center [1383, 106] width 123 height 16
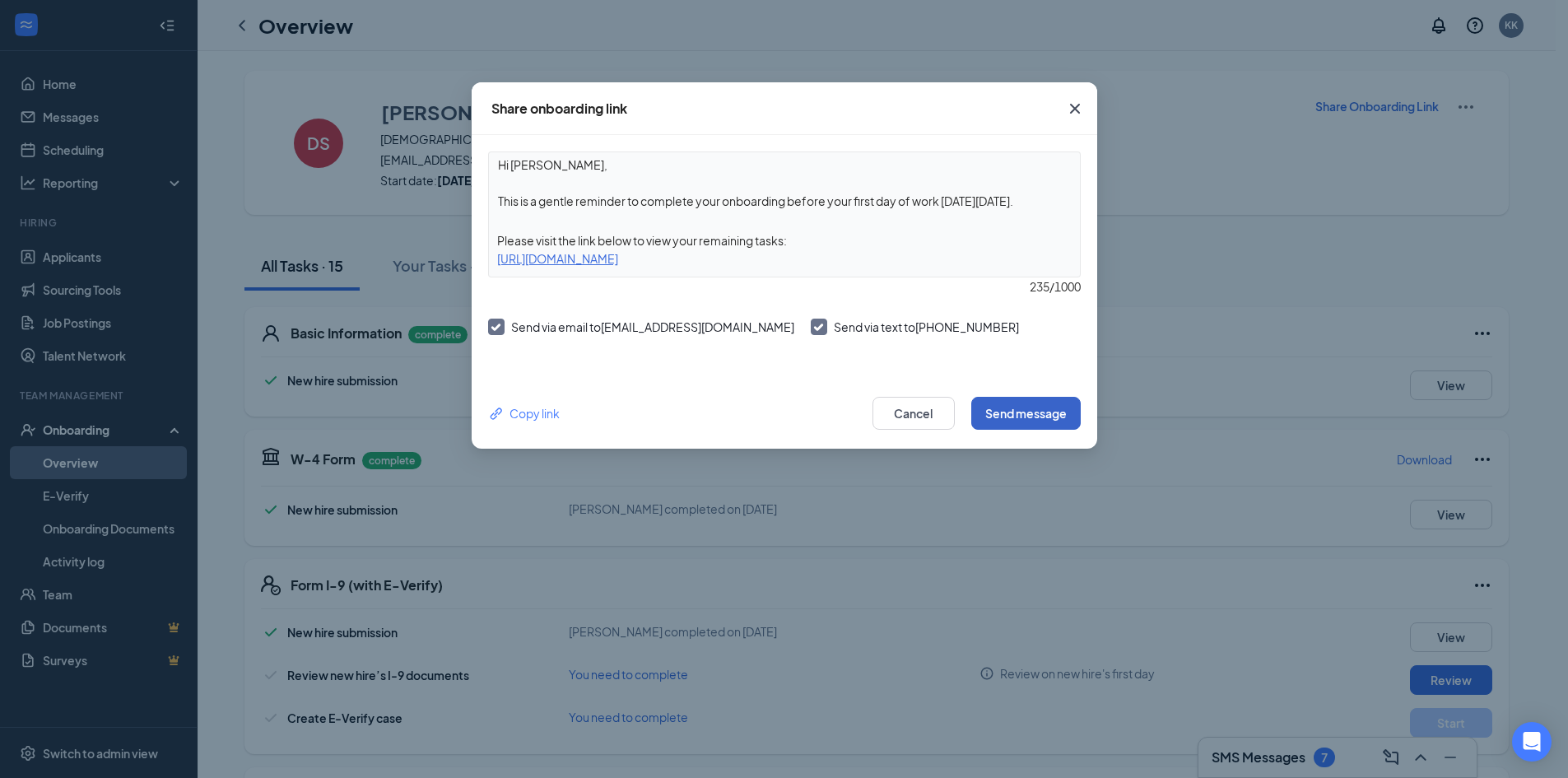
click at [1014, 413] on button "Send message" at bounding box center [1026, 413] width 110 height 32
